Goal: Information Seeking & Learning: Understand process/instructions

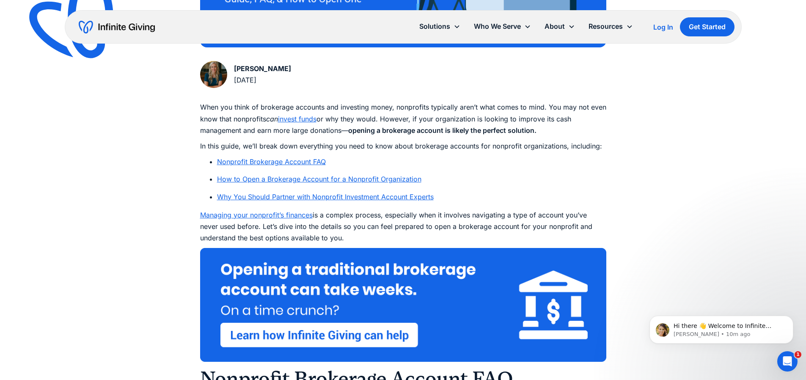
scroll to position [406, 0]
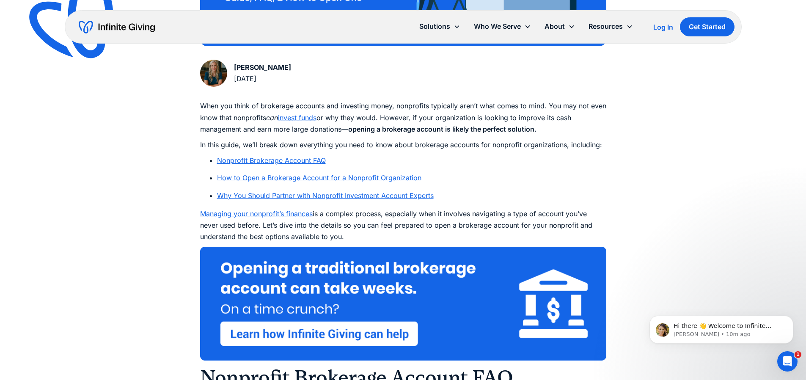
click at [382, 177] on link "How to Open a Brokerage Account for a Nonprofit Organization" at bounding box center [319, 177] width 204 height 8
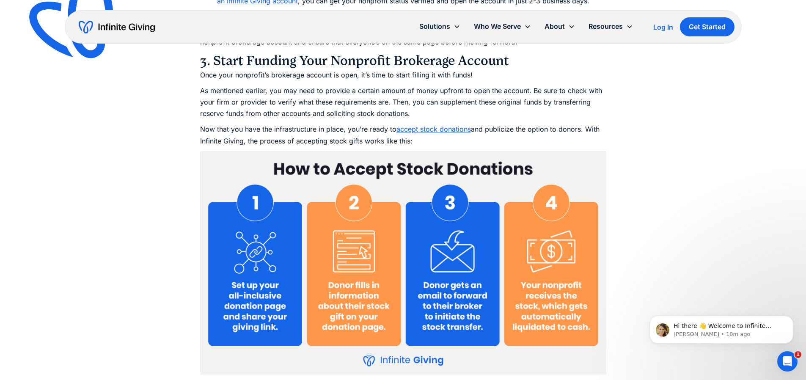
scroll to position [3789, 0]
